Goal: Check status: Check status

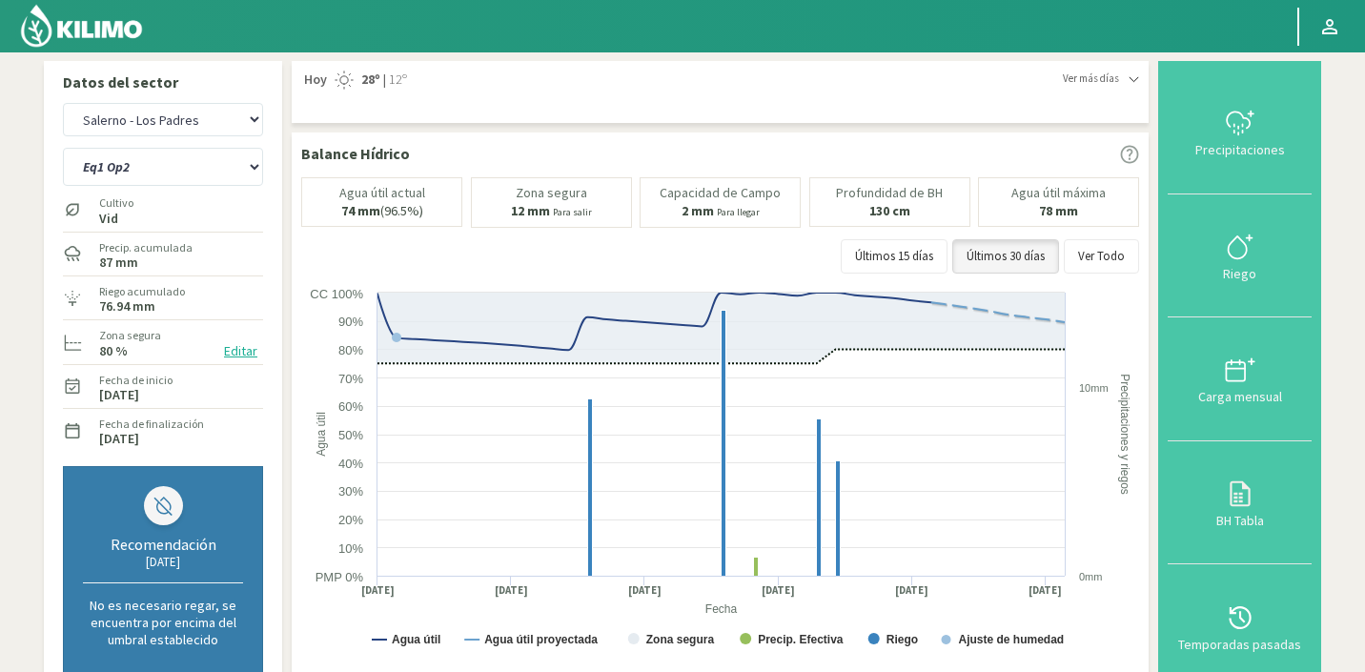
click at [63, 103] on select "Agr. Huertos de Chocalan Agrícola Bakia Agrícola [GEOGRAPHIC_DATA] - IC Agrícol…" at bounding box center [163, 119] width 200 height 33
select select "797: Object"
select select "6: Object"
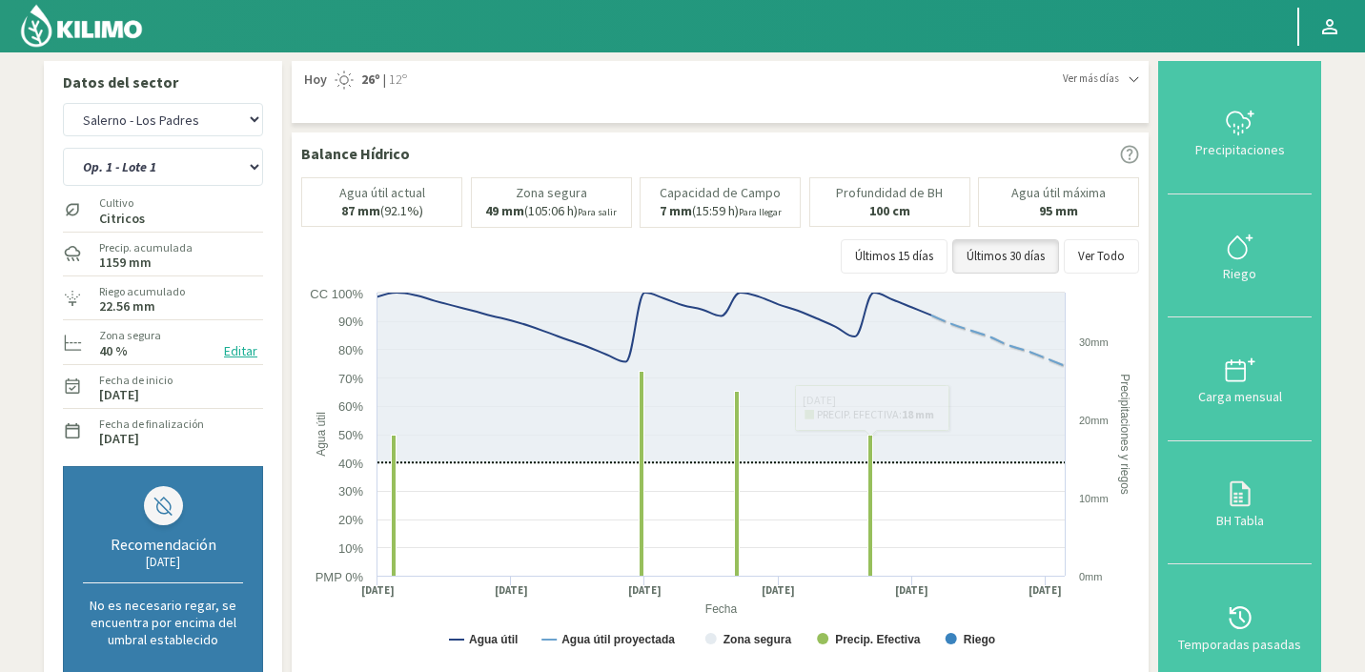
click at [227, 123] on select "Agr. Huertos de Chocalan Agrícola Bakia Agrícola [GEOGRAPHIC_DATA] - IC Agrícol…" at bounding box center [163, 119] width 200 height 33
click at [63, 103] on select "Agr. Huertos de Chocalan Agrícola Bakia Agrícola [GEOGRAPHIC_DATA] - IC Agrícol…" at bounding box center [163, 119] width 200 height 33
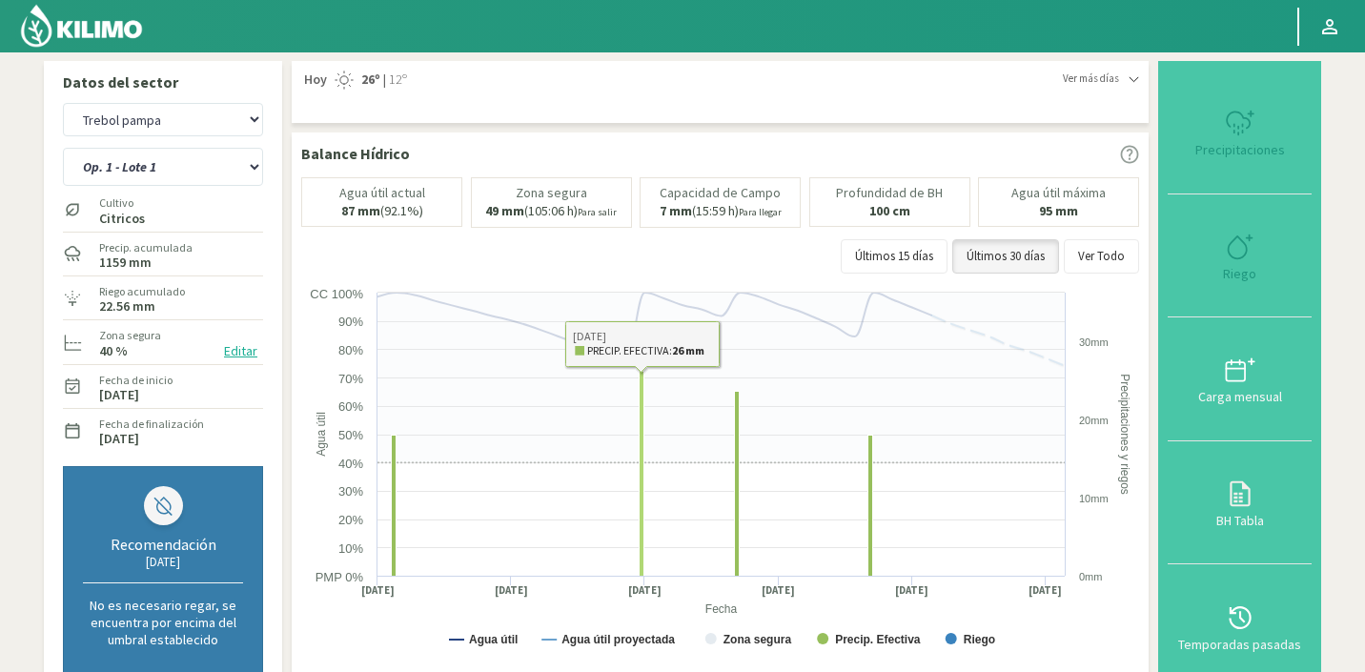
select select "1128: Object"
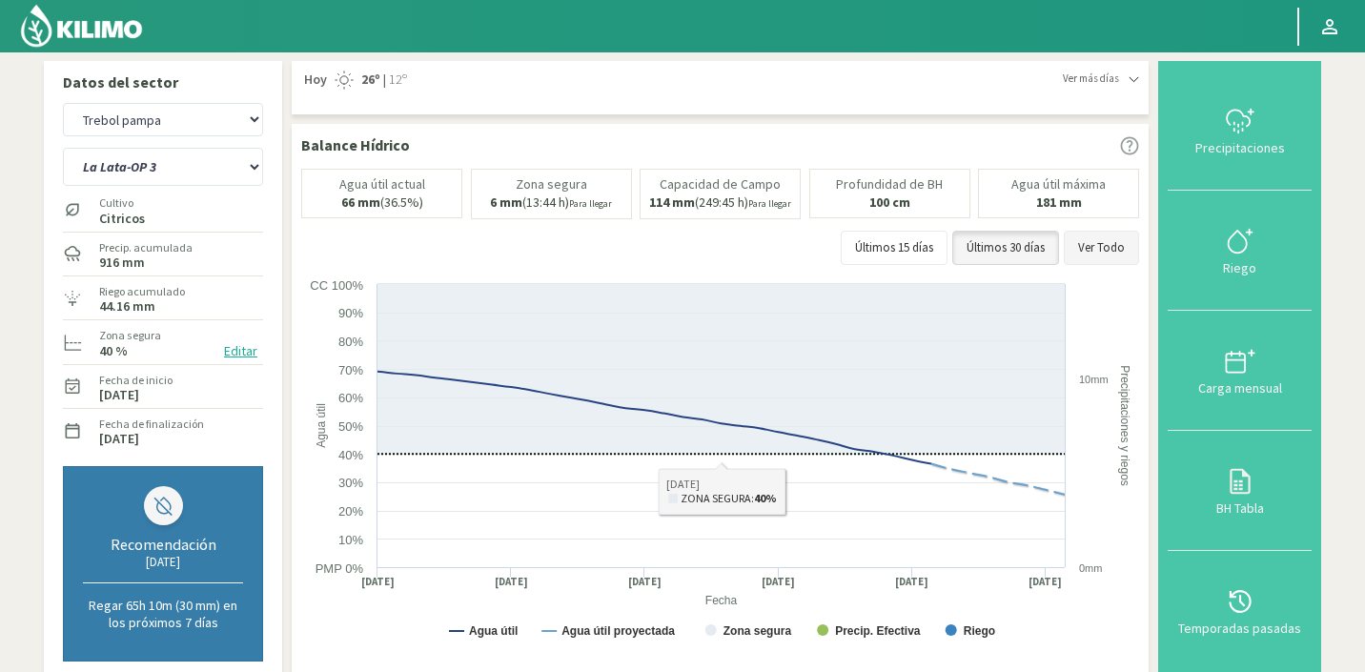
click at [1107, 247] on button "Ver Todo" at bounding box center [1101, 248] width 75 height 34
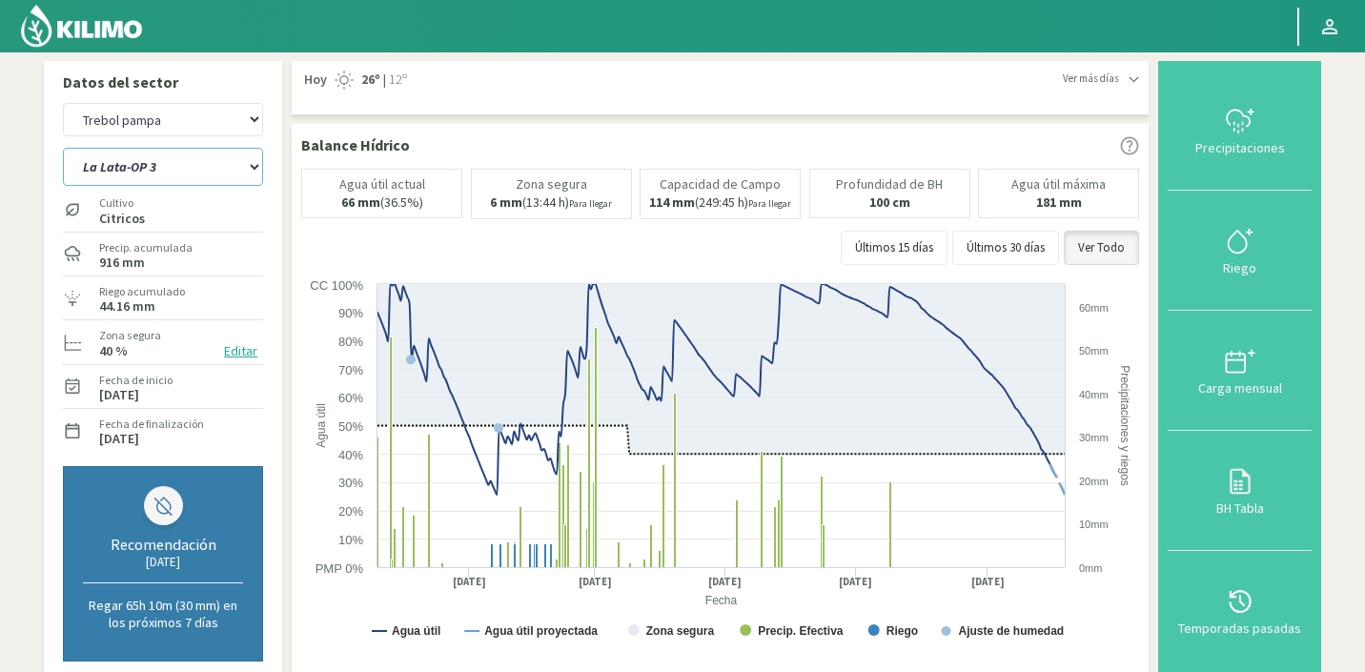
click at [196, 169] on select "La Lata-OP 3 Operación 1 Operación 2" at bounding box center [163, 167] width 200 height 38
click at [63, 148] on select "La Lata-OP 3 Operación 1 Operación 2" at bounding box center [163, 167] width 200 height 38
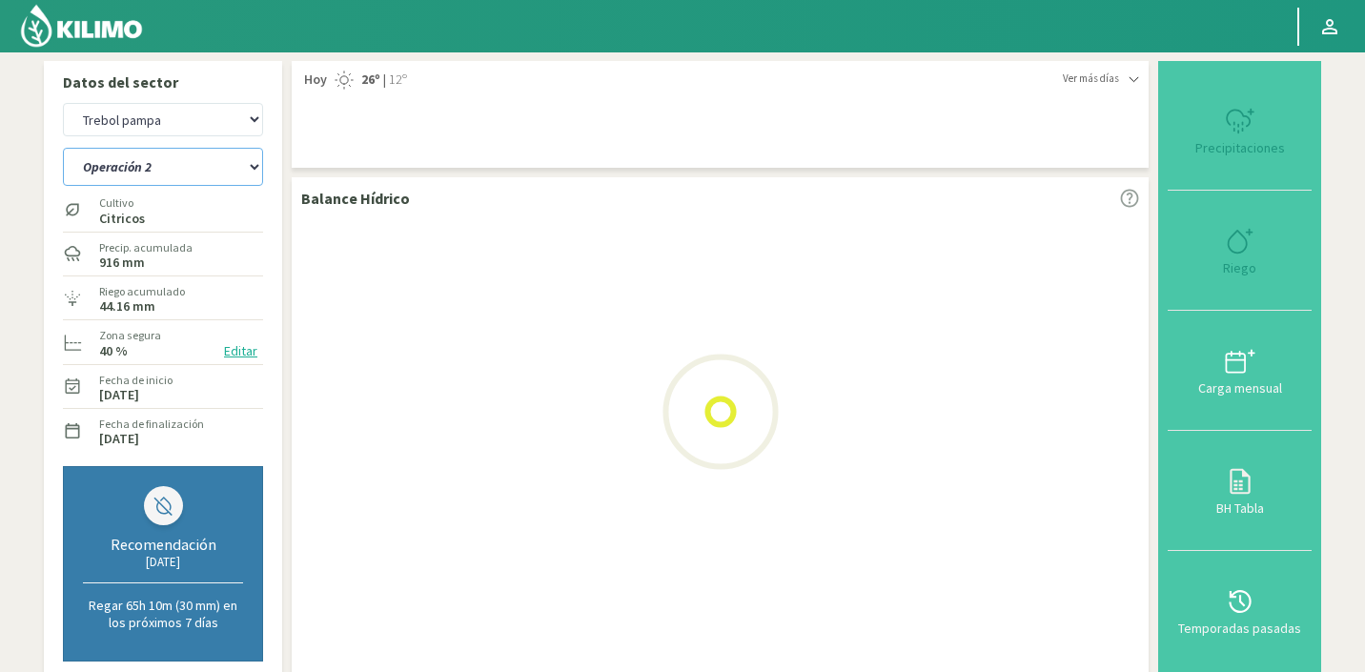
select select "11: Object"
select select "1412: Object"
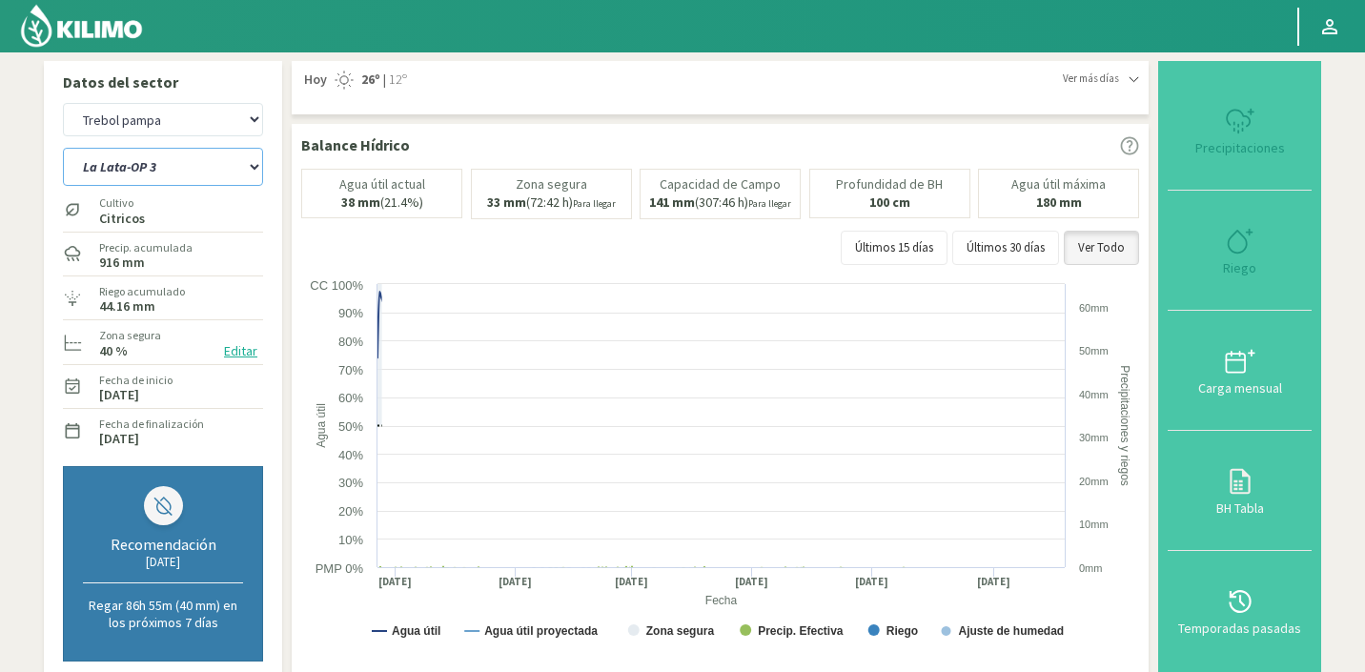
select select "16: Object"
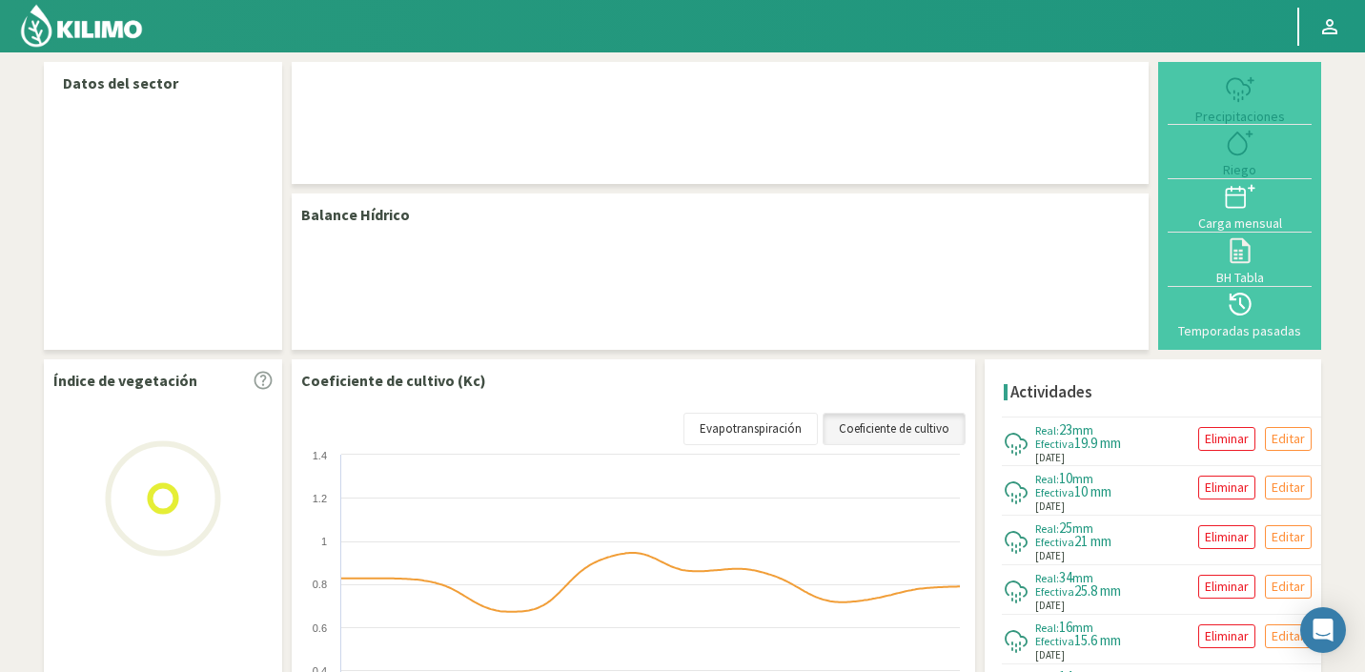
select select "276: Object"
select select "2: Object"
